Goal: Navigation & Orientation: Find specific page/section

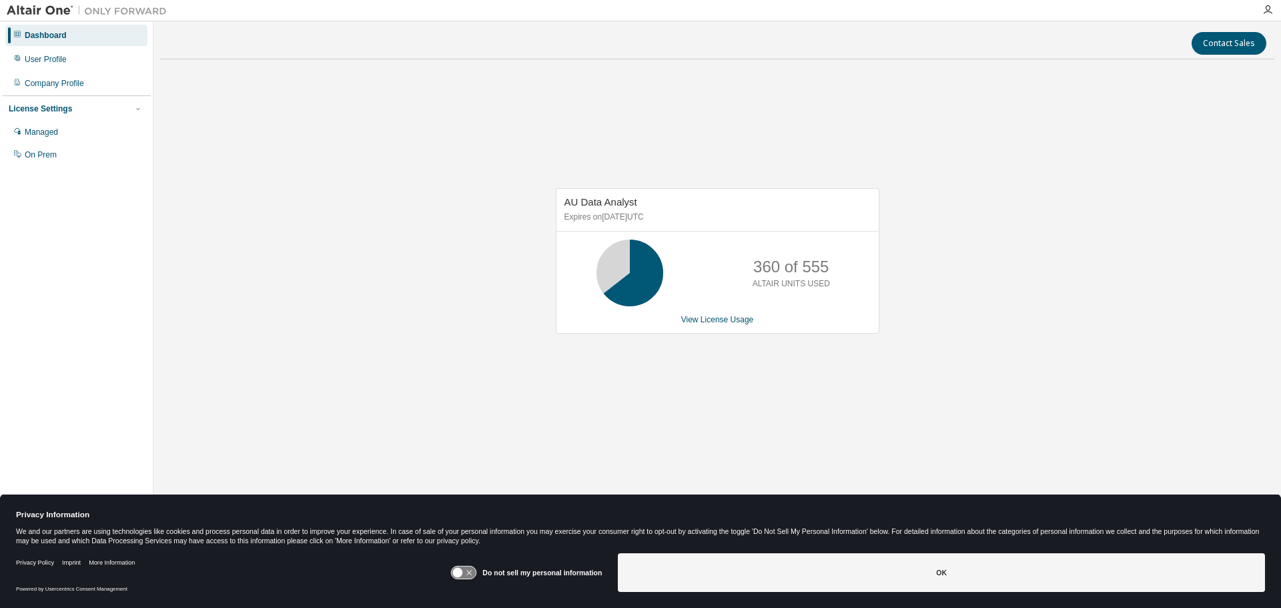
click at [470, 572] on icon at bounding box center [464, 572] width 25 height 13
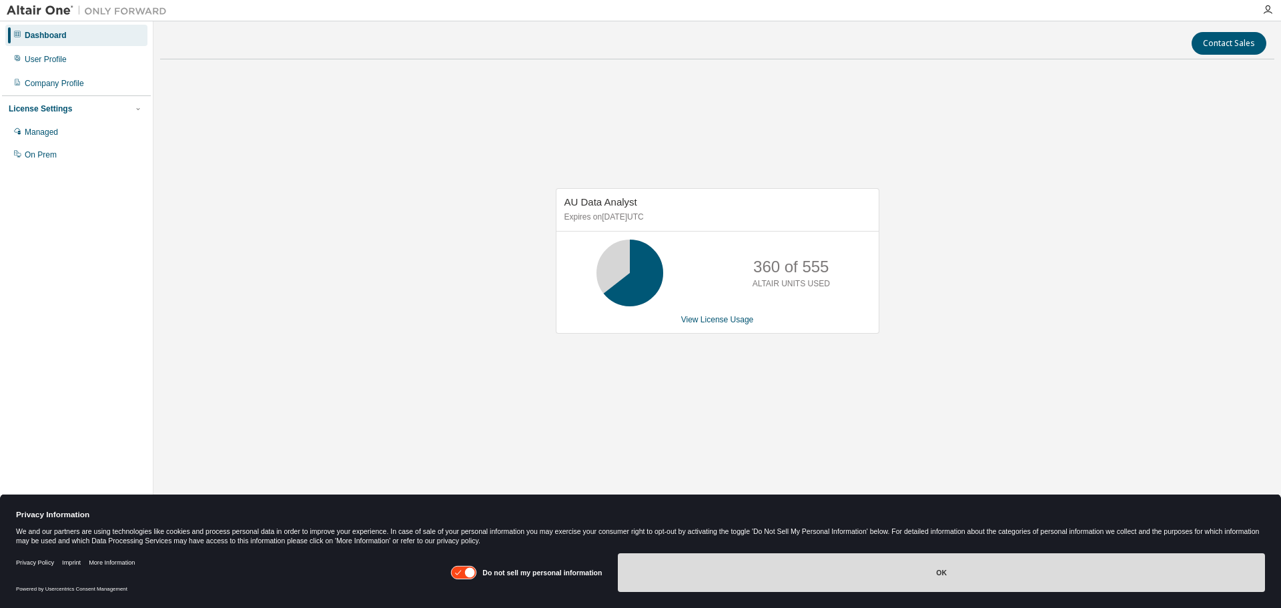
click at [686, 572] on button "OK" at bounding box center [941, 572] width 647 height 39
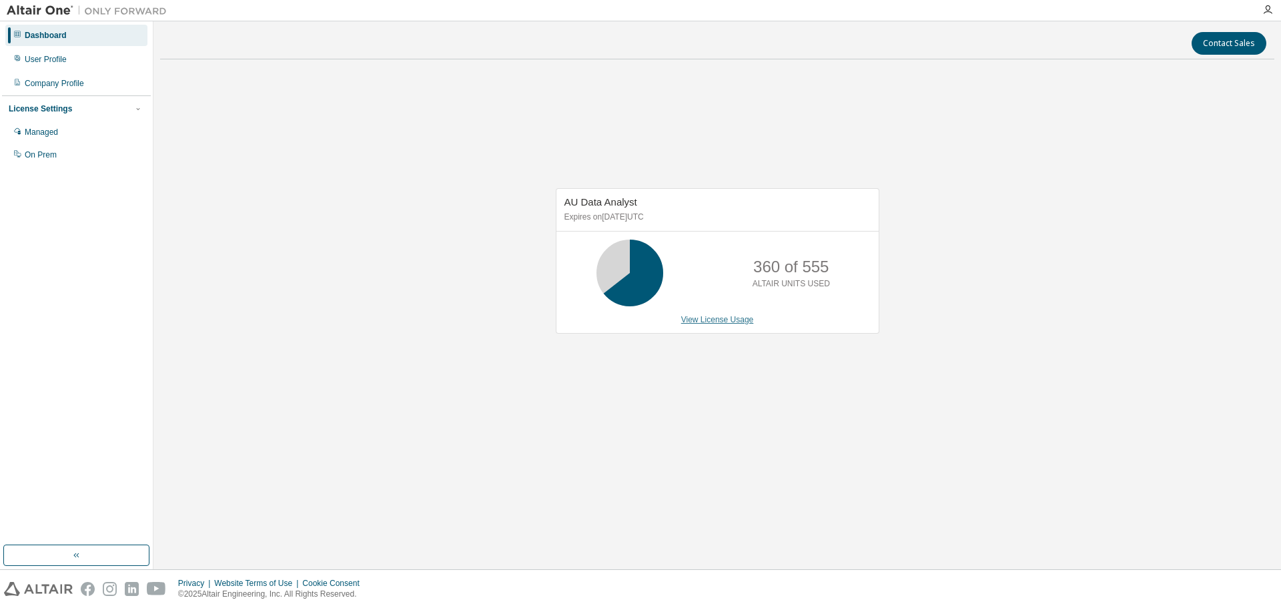
click at [698, 321] on link "View License Usage" at bounding box center [717, 319] width 73 height 9
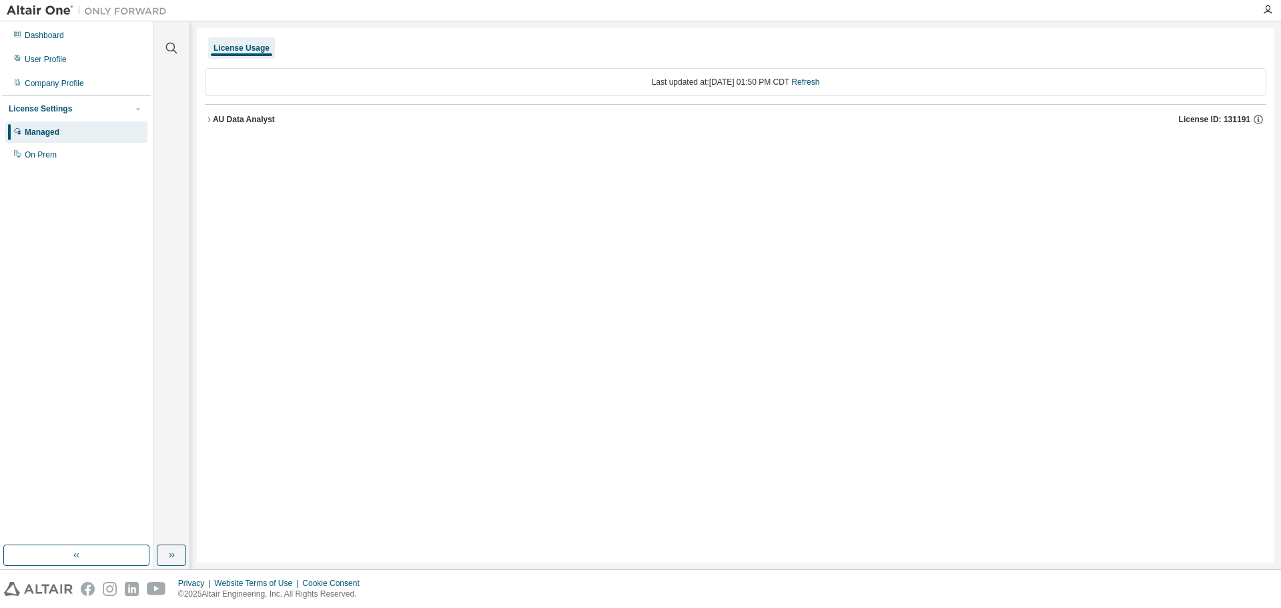
click at [215, 119] on div "AU Data Analyst" at bounding box center [244, 119] width 62 height 11
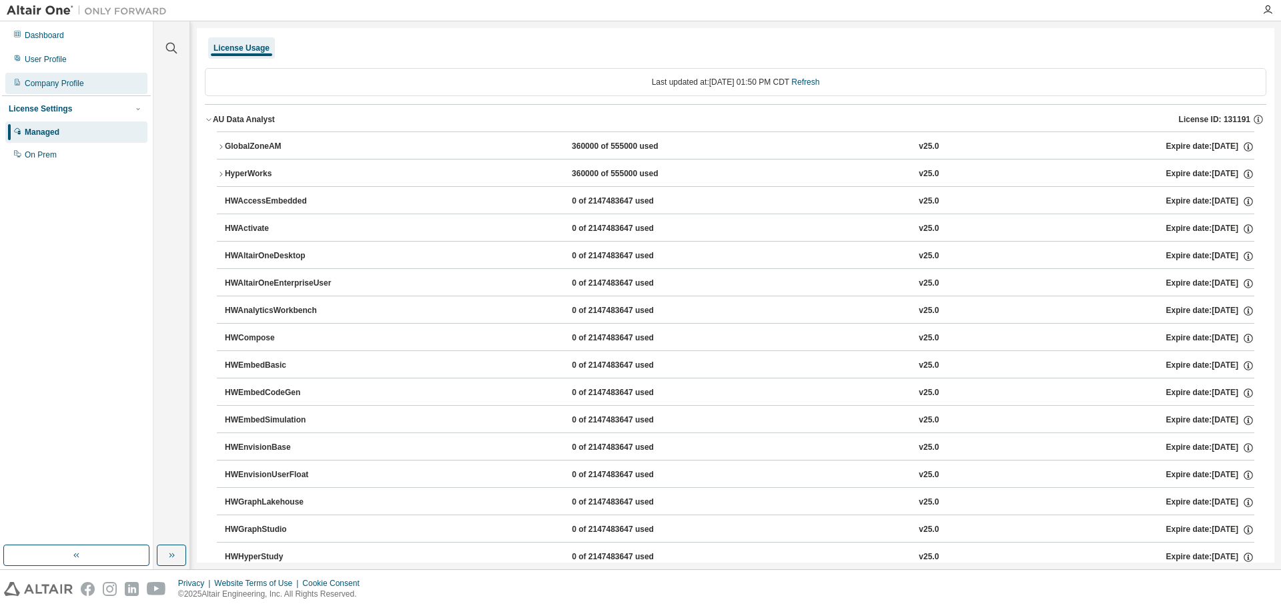
click at [39, 79] on div "Company Profile" at bounding box center [54, 83] width 59 height 11
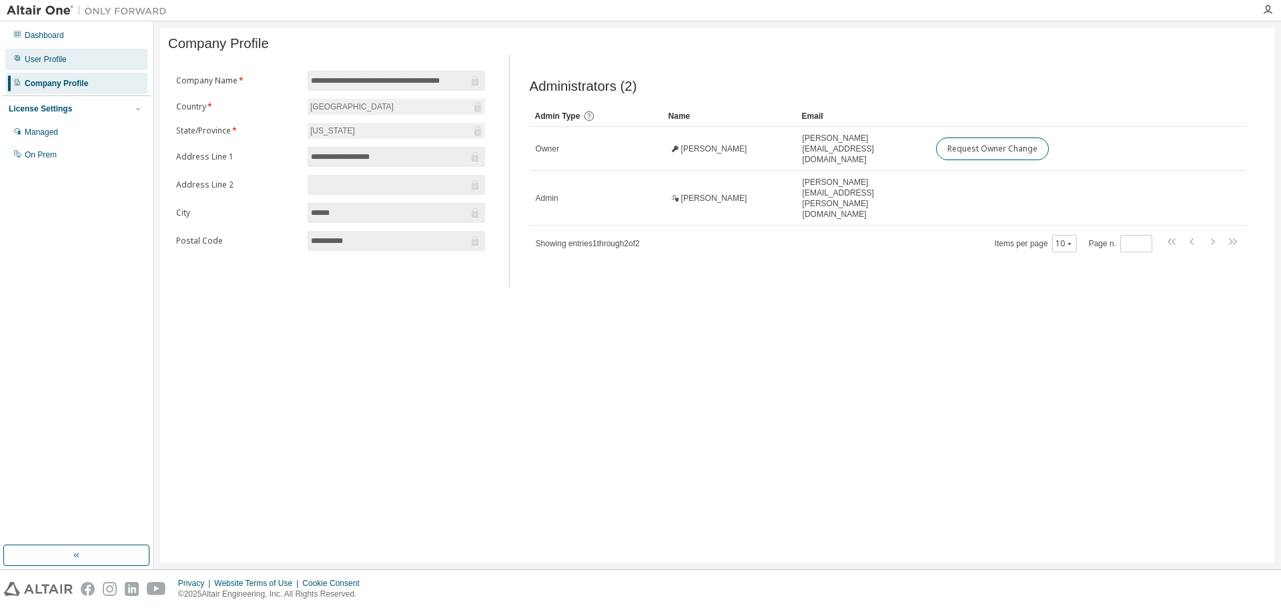
click at [47, 59] on div "User Profile" at bounding box center [46, 59] width 42 height 11
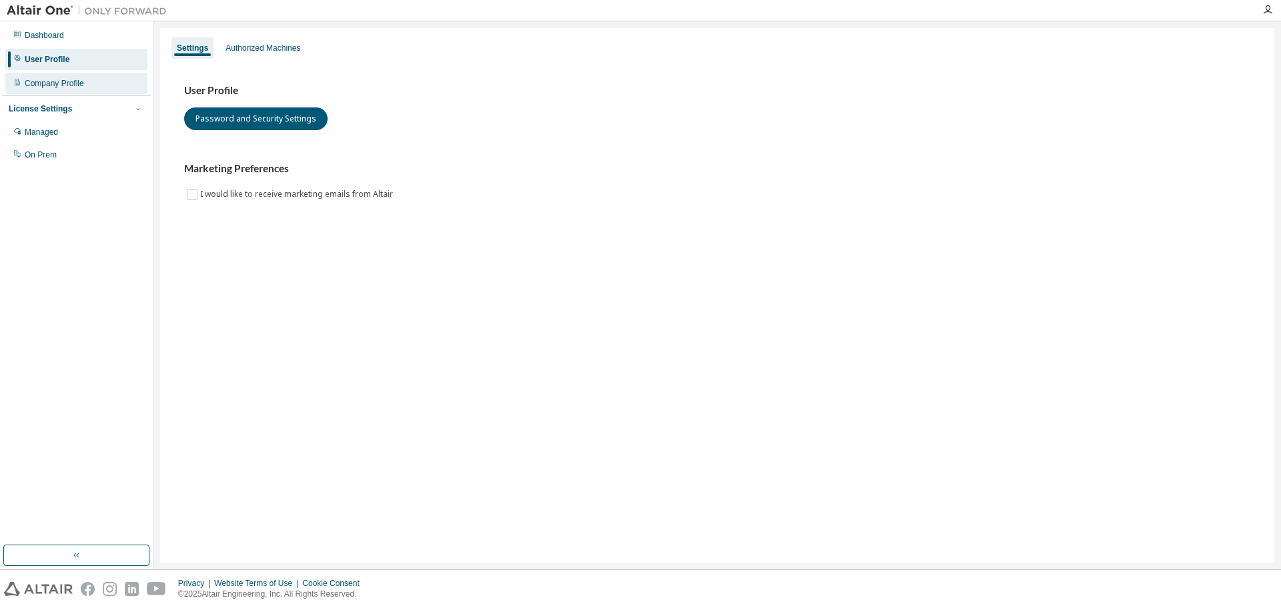
click at [47, 79] on div "Company Profile" at bounding box center [54, 83] width 59 height 11
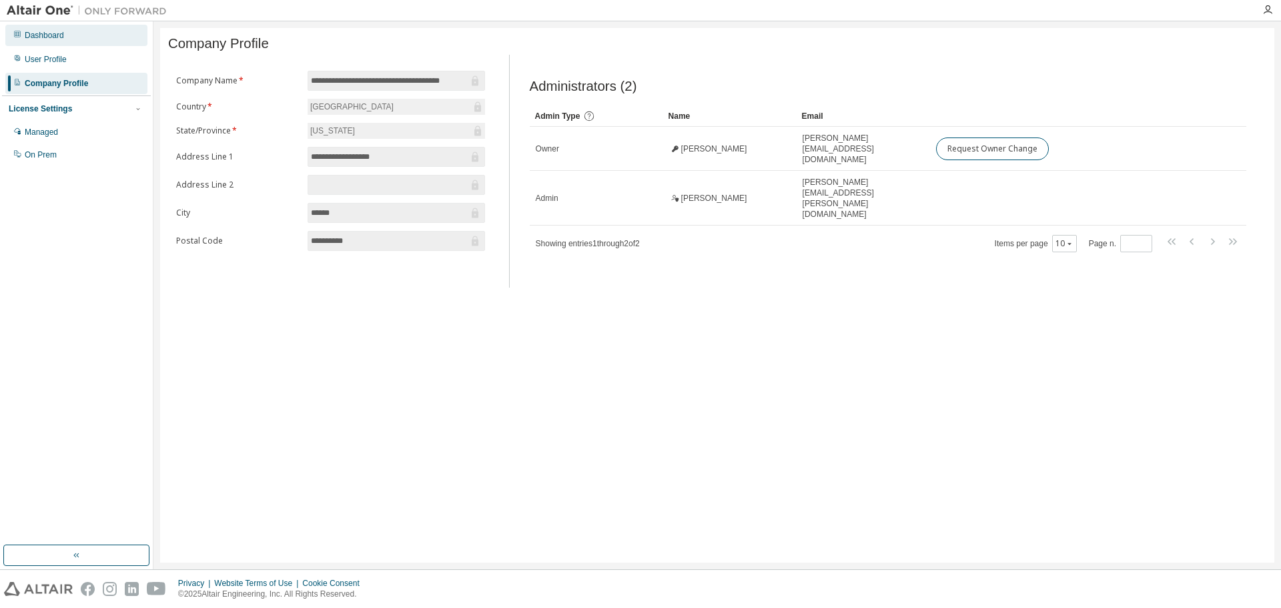
click at [51, 34] on div "Dashboard" at bounding box center [44, 35] width 39 height 11
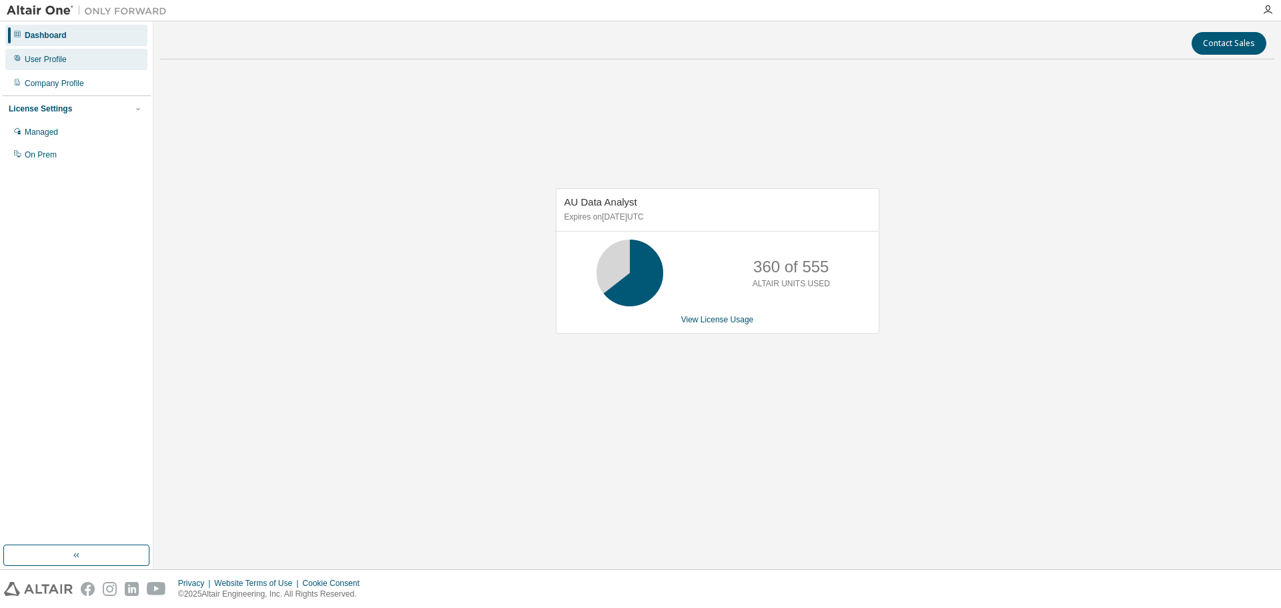
click at [47, 59] on div "User Profile" at bounding box center [46, 59] width 42 height 11
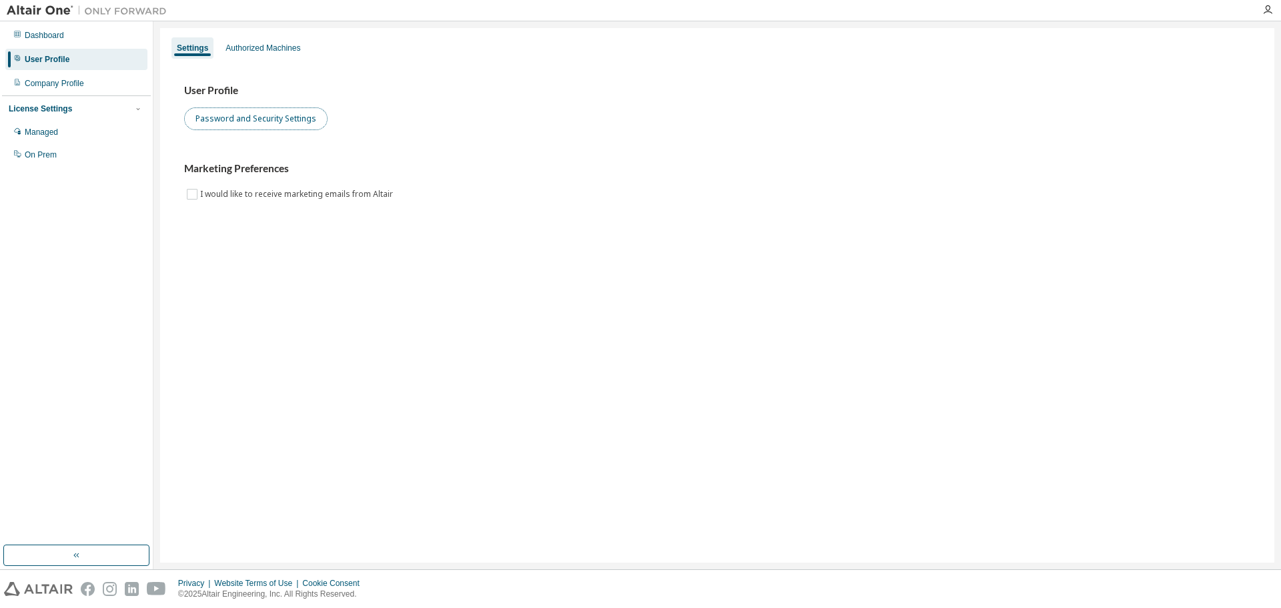
click at [217, 121] on button "Password and Security Settings" at bounding box center [255, 118] width 143 height 23
click at [24, 130] on div "Managed" at bounding box center [76, 131] width 142 height 21
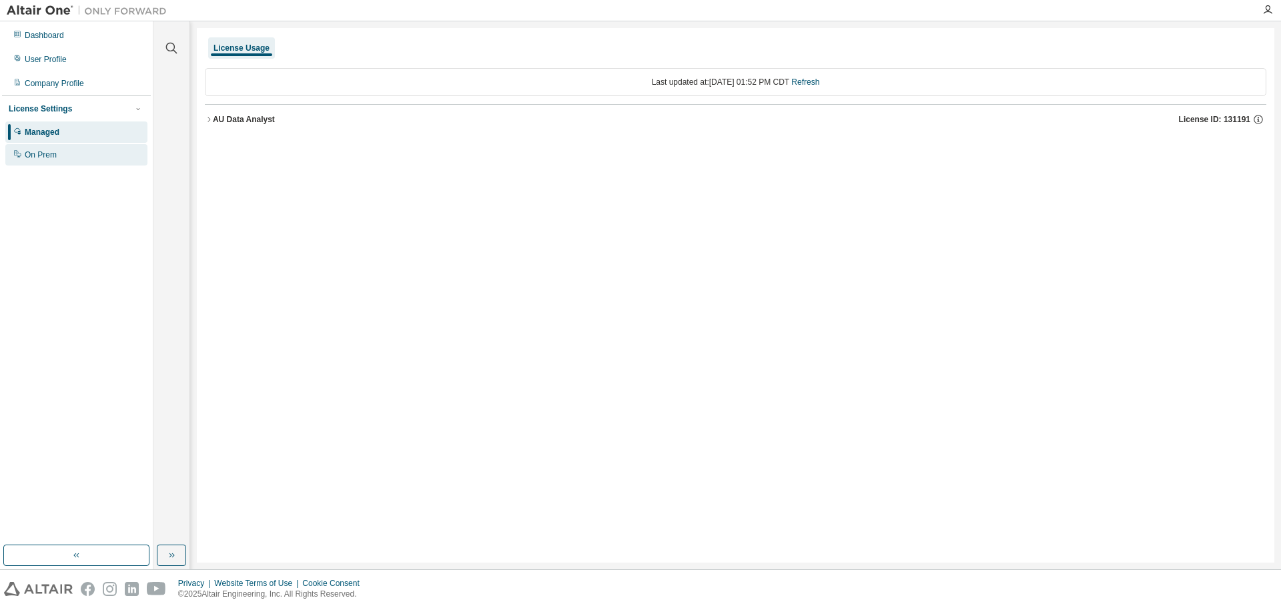
click at [34, 157] on div "On Prem" at bounding box center [41, 154] width 32 height 11
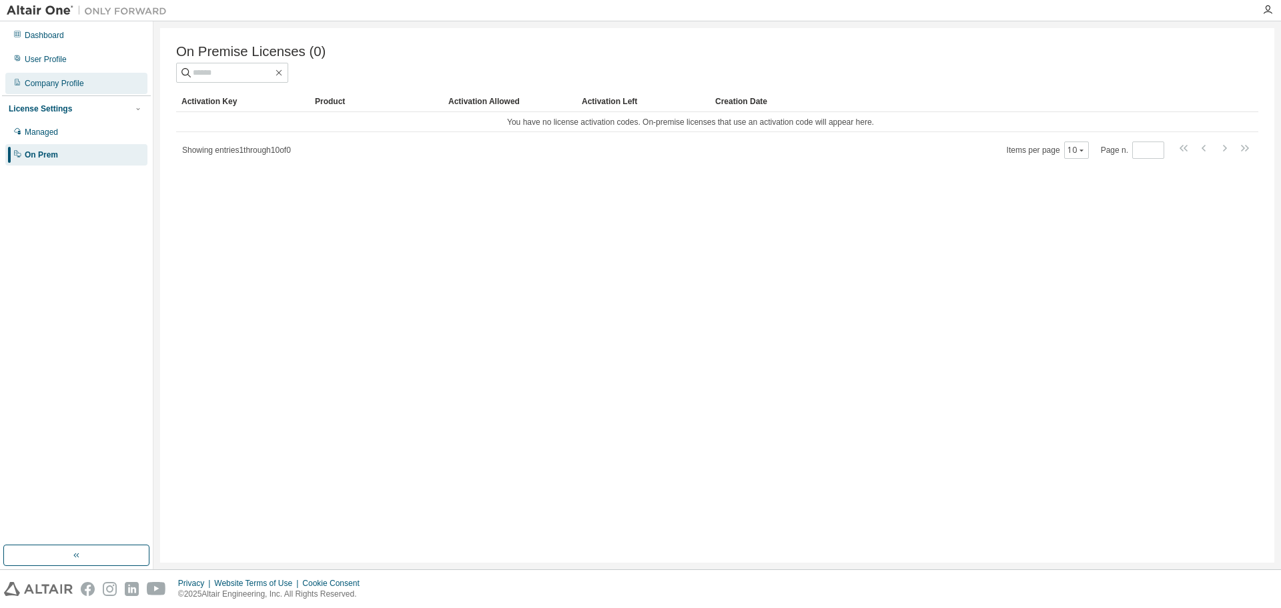
click at [52, 80] on div "Company Profile" at bounding box center [54, 83] width 59 height 11
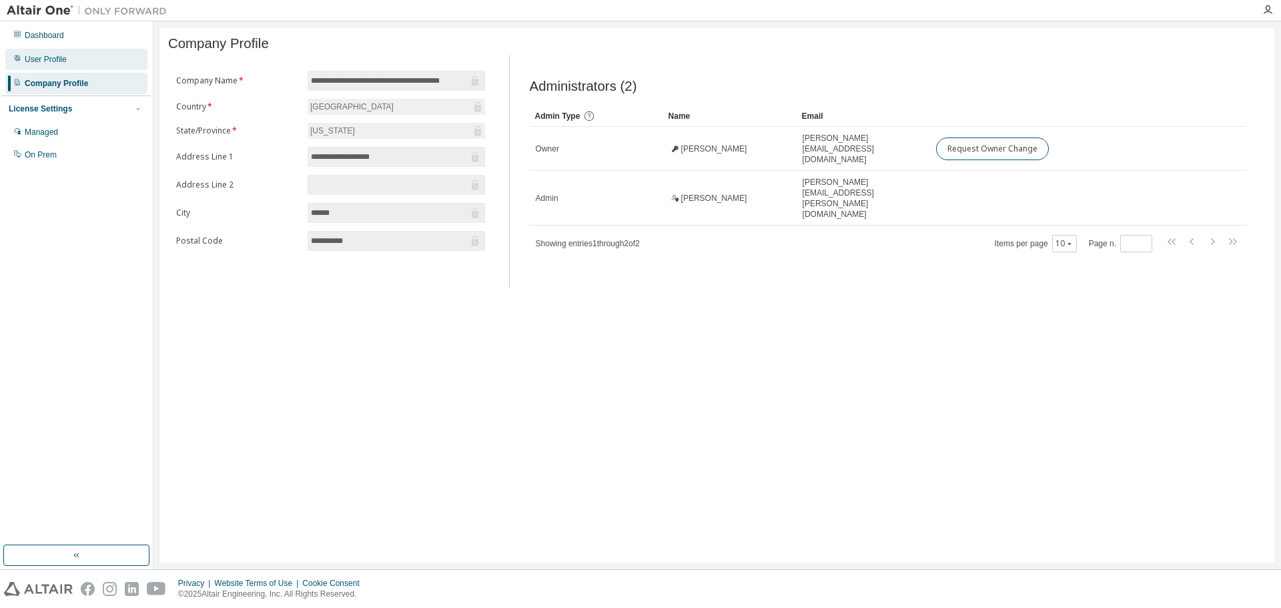
click at [41, 57] on div "User Profile" at bounding box center [46, 59] width 42 height 11
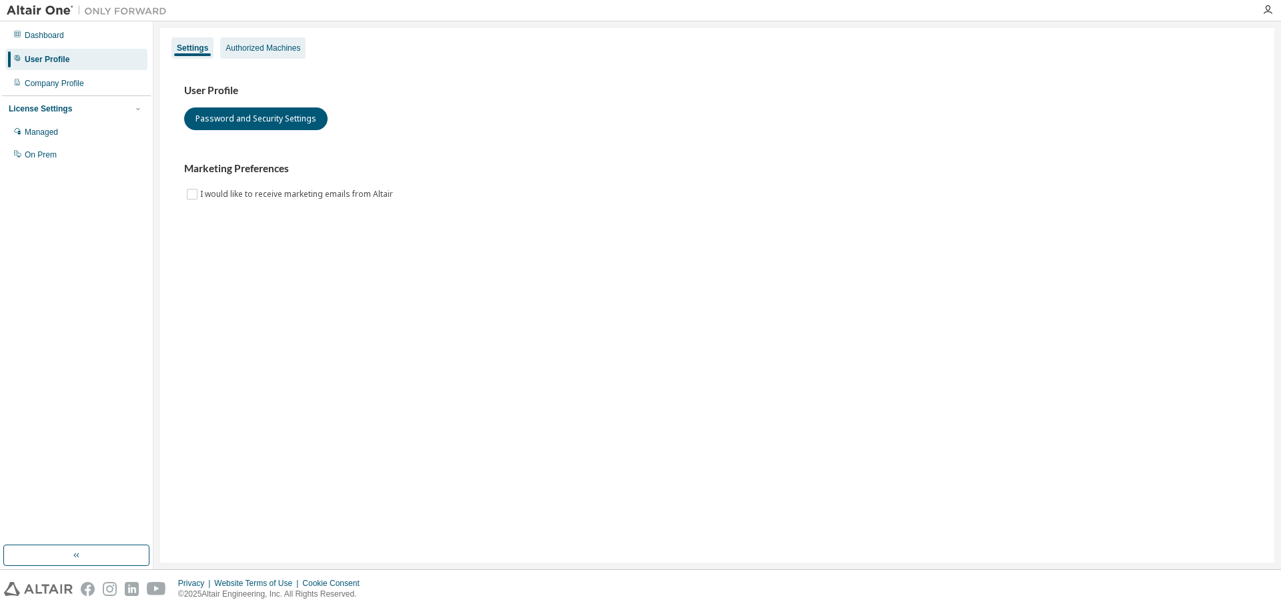
click at [251, 47] on div "Authorized Machines" at bounding box center [262, 48] width 75 height 11
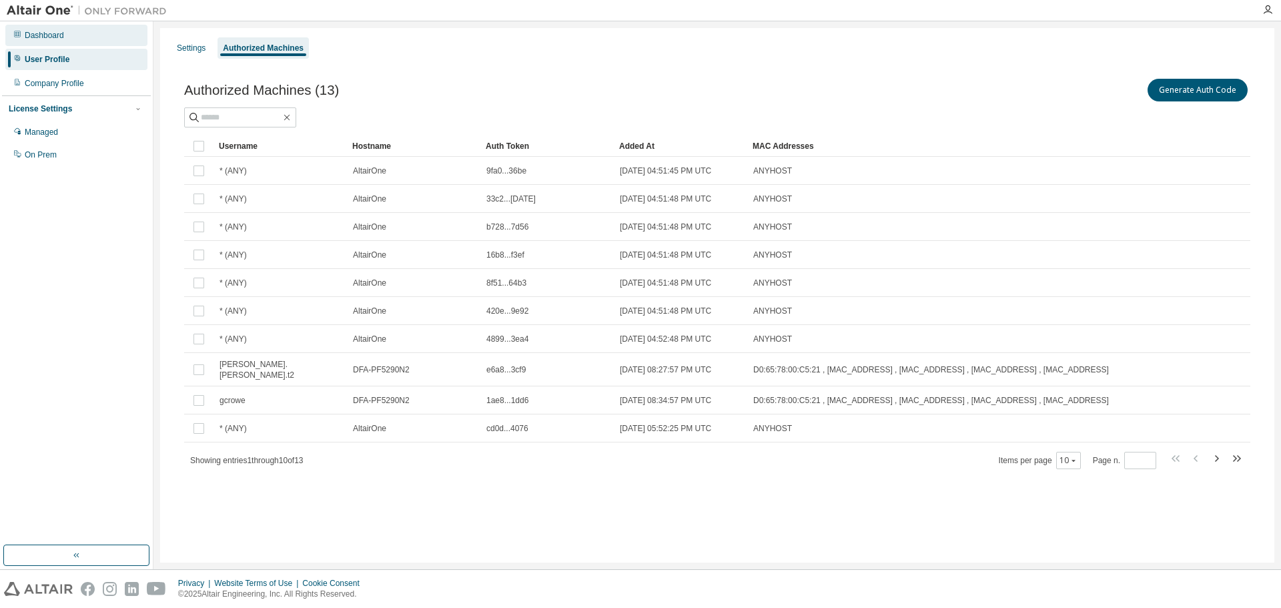
click at [41, 37] on div "Dashboard" at bounding box center [44, 35] width 39 height 11
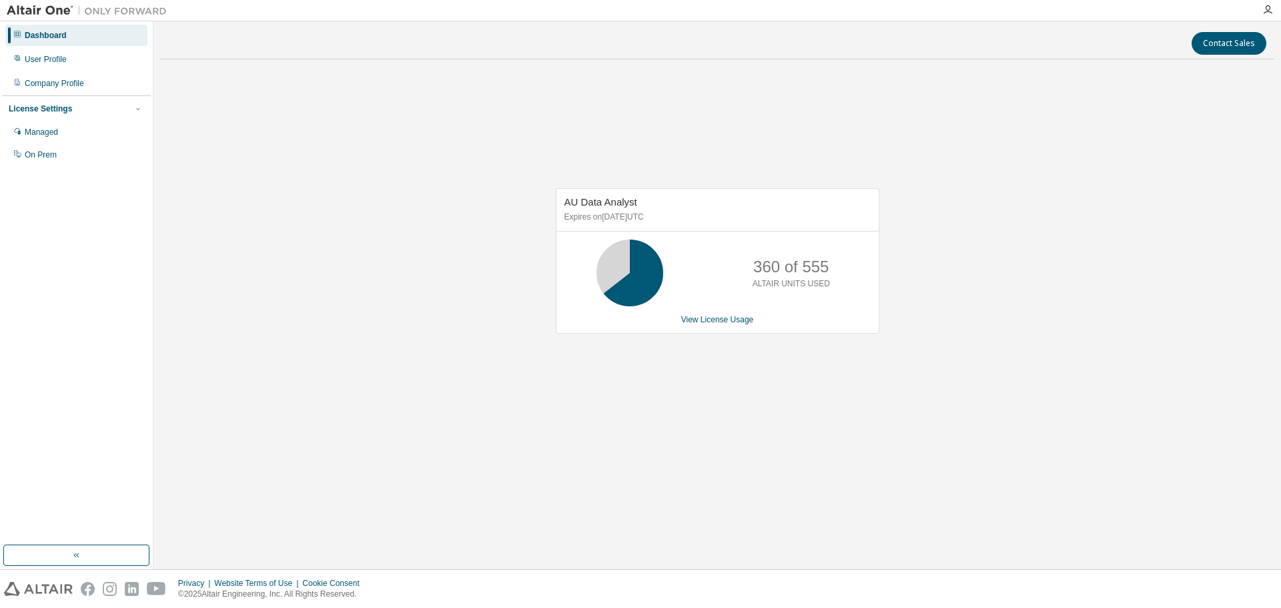
click at [1273, 11] on div at bounding box center [1267, 10] width 27 height 11
click at [1267, 8] on icon "button" at bounding box center [1267, 10] width 11 height 11
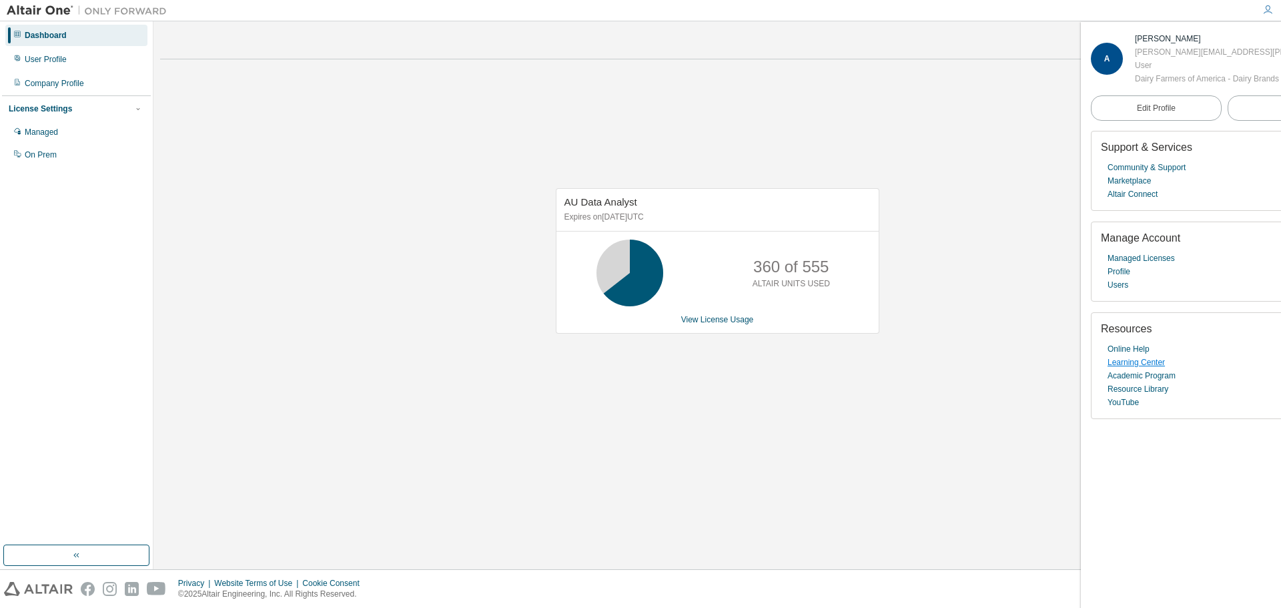
click at [1151, 369] on link "Learning Center" at bounding box center [1135, 362] width 57 height 13
